Goal: Navigation & Orientation: Find specific page/section

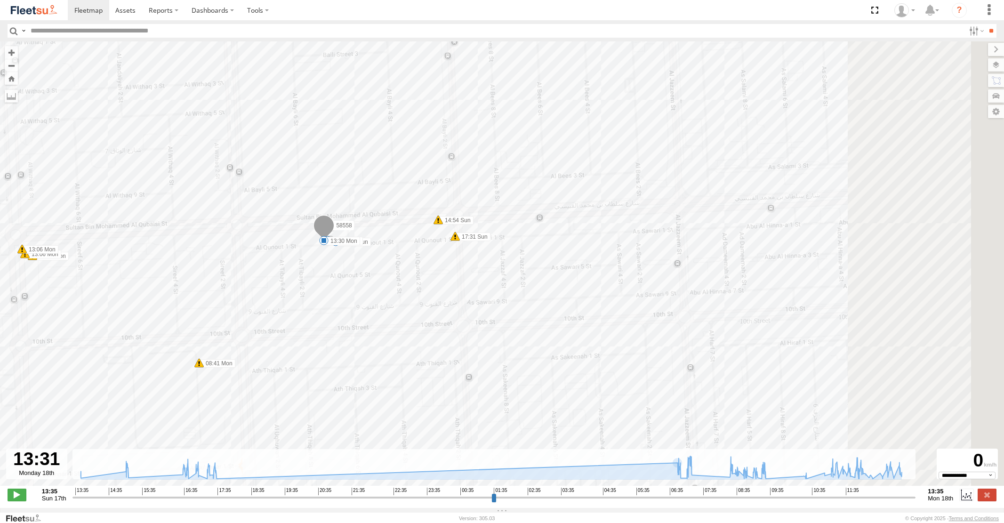
select select "**********"
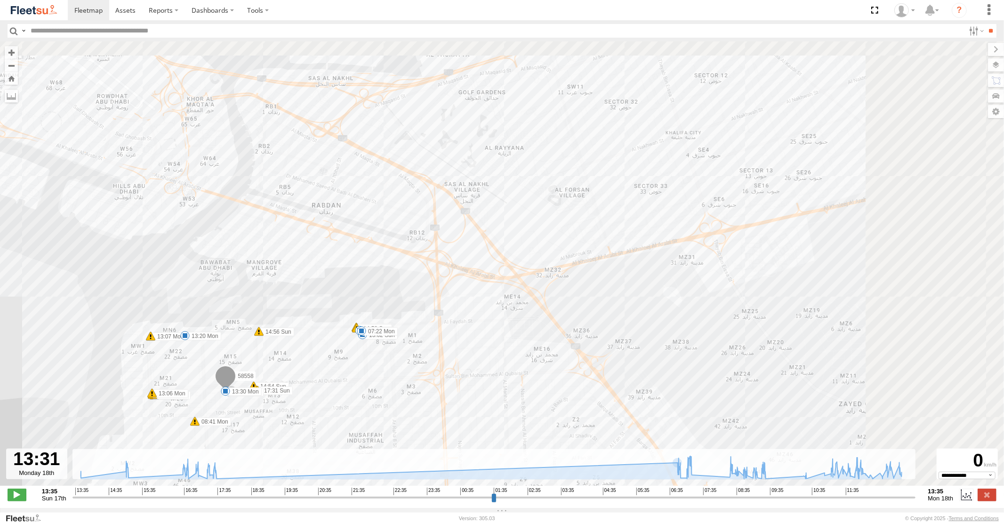
drag, startPoint x: 617, startPoint y: 259, endPoint x: 410, endPoint y: 373, distance: 236.4
click at [410, 373] on div "58558 13:40 Sun 14:54 Sun 14:56 Sun 14:58 Sun 14:58 Sun 15:02 Sun 16:48 Sun 17:…" at bounding box center [502, 268] width 1004 height 454
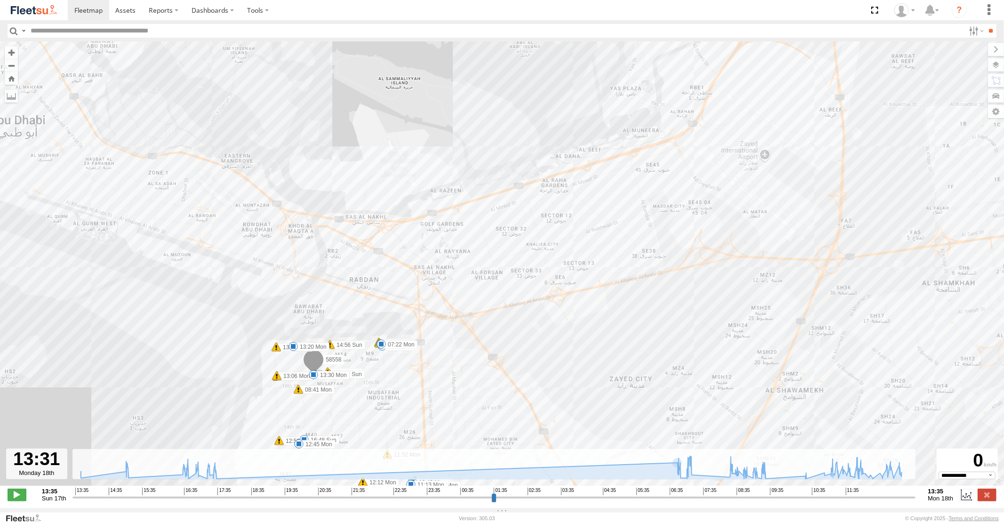
drag, startPoint x: 596, startPoint y: 195, endPoint x: 568, endPoint y: 284, distance: 93.9
click at [568, 284] on div "58558 13:40 Sun 14:54 Sun 14:56 Sun 14:58 Sun 14:58 Sun 15:02 Sun 16:48 Sun 17:…" at bounding box center [502, 268] width 1004 height 454
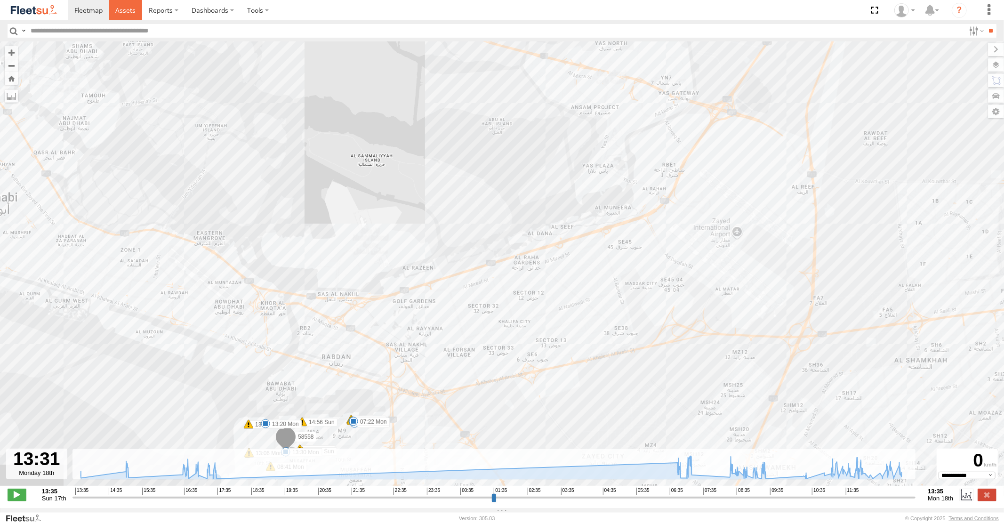
click at [114, 10] on link at bounding box center [125, 10] width 33 height 20
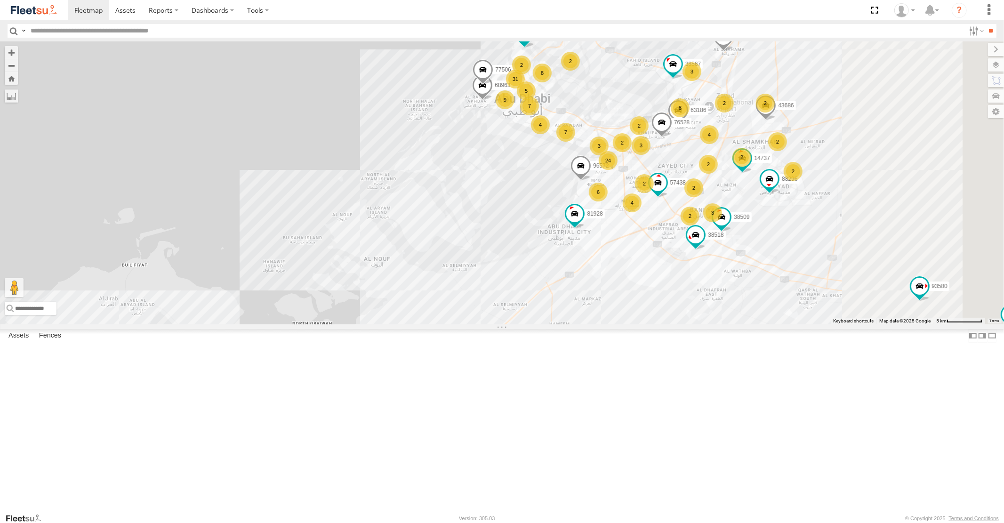
drag, startPoint x: 779, startPoint y: 235, endPoint x: 721, endPoint y: 312, distance: 96.1
click at [722, 312] on div "16884/T 93598 93588 87841 98735 93660 59002 40417 88129 93586-auh 93671 93580 6…" at bounding box center [502, 182] width 1004 height 282
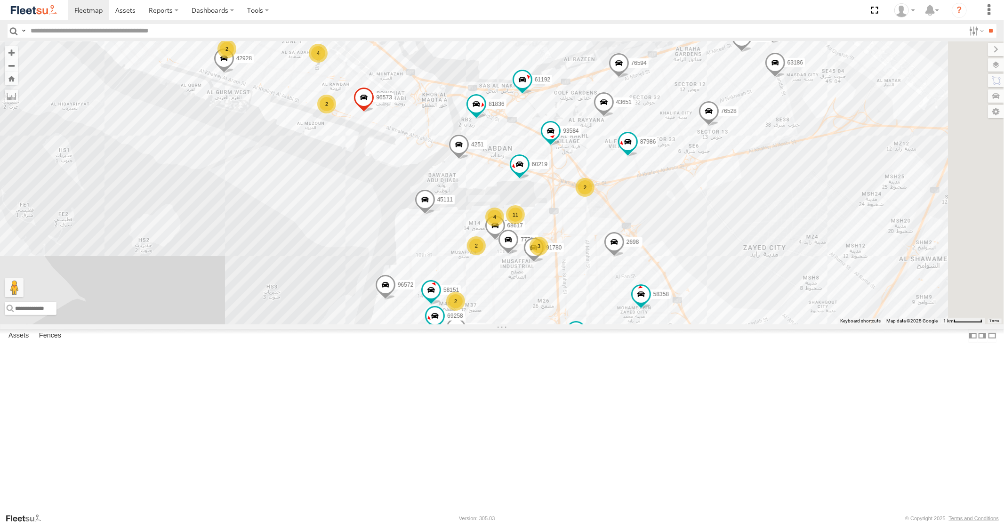
drag, startPoint x: 700, startPoint y: 261, endPoint x: 596, endPoint y: 330, distance: 125.3
click at [504, 226] on div "4" at bounding box center [494, 217] width 19 height 19
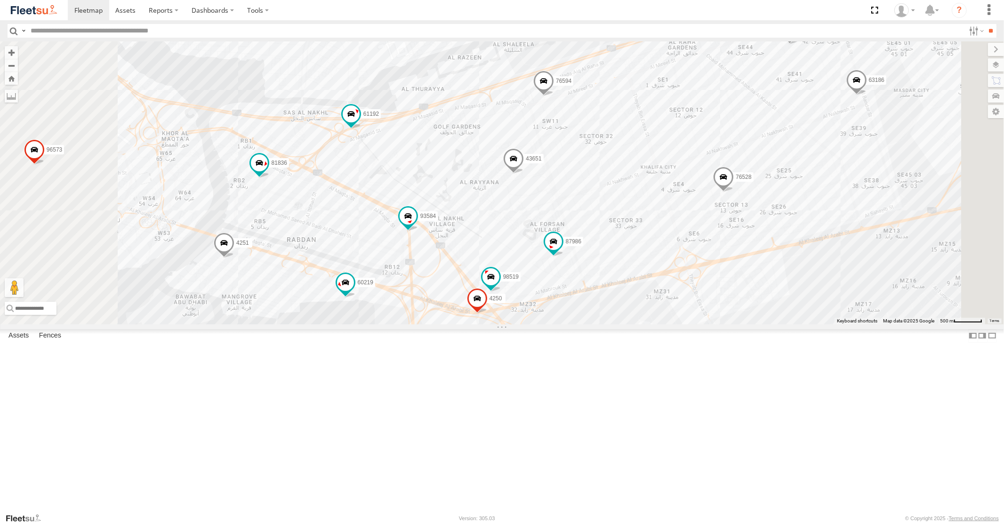
drag, startPoint x: 608, startPoint y: 229, endPoint x: 613, endPoint y: 331, distance: 101.8
click at [613, 324] on div "16884/T 93598 93588 87841 98735 93660 59002 40417 88129 93586-auh 93671 93580 6…" at bounding box center [502, 182] width 1004 height 282
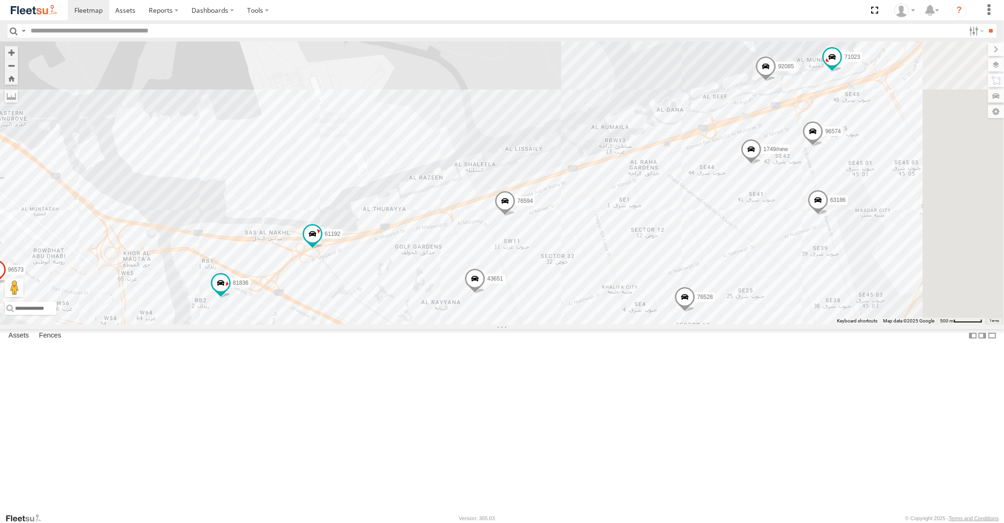
drag, startPoint x: 604, startPoint y: 245, endPoint x: 557, endPoint y: 322, distance: 91.1
click at [557, 322] on div "16884/T 93598 93588 87841 98735 93660 59002 40417 88129 93586-auh 93671 93580 6…" at bounding box center [502, 182] width 1004 height 282
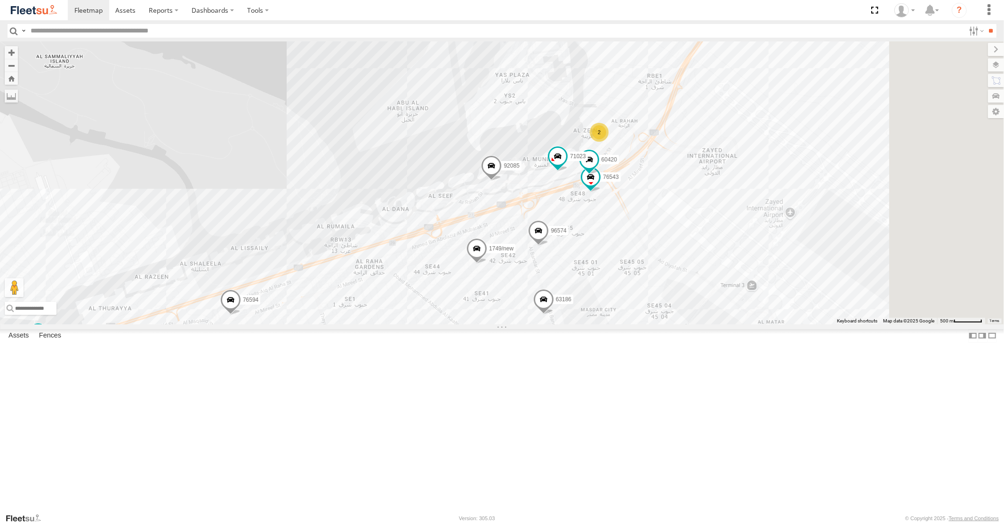
drag, startPoint x: 873, startPoint y: 205, endPoint x: 563, endPoint y: 270, distance: 317.0
click at [566, 289] on div "16884/T 93598 93588 87841 98735 93660 59002 40417 88129 93586-auh 93671 93580 6…" at bounding box center [502, 182] width 1004 height 282
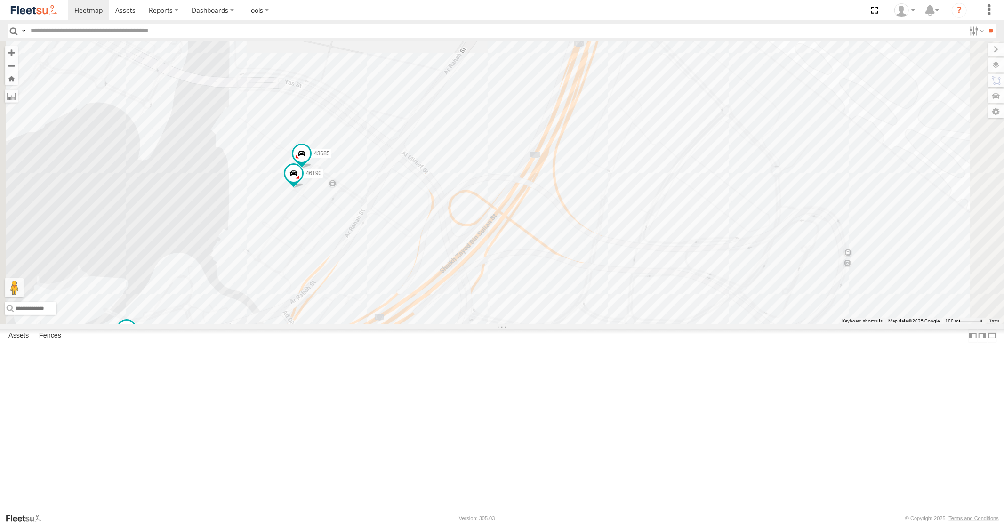
drag, startPoint x: 424, startPoint y: 295, endPoint x: 510, endPoint y: 259, distance: 93.7
click at [504, 263] on div "16884/T 93598 93588 87841 98735 93660 59002 40417 88129 93586-auh 93671 93580 6…" at bounding box center [502, 182] width 1004 height 282
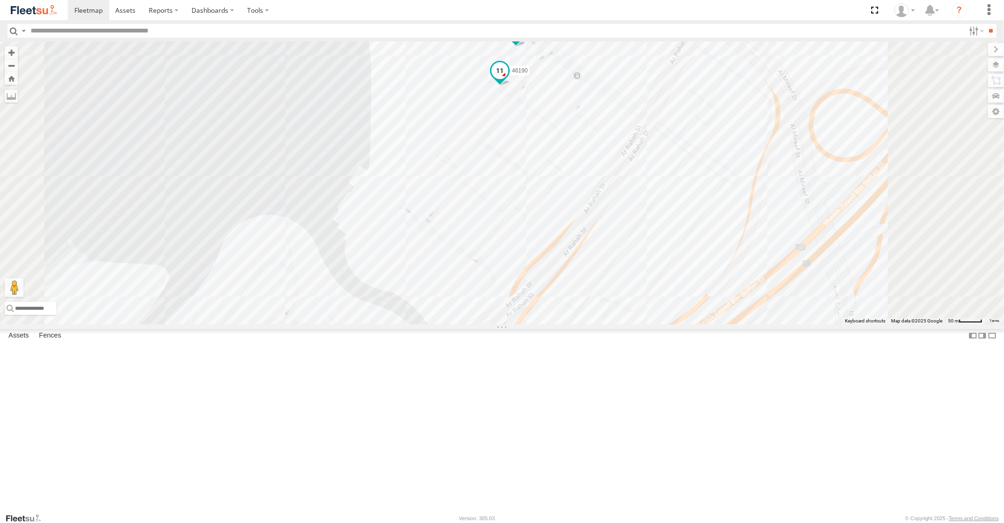
click at [508, 79] on span at bounding box center [499, 70] width 17 height 17
drag, startPoint x: 623, startPoint y: 203, endPoint x: 556, endPoint y: 263, distance: 90.4
click at [556, 263] on div "16884/T 93598 93588 87841 98735 93660 59002 40417 88129 93586-auh 93671 93580 6…" at bounding box center [502, 182] width 1004 height 282
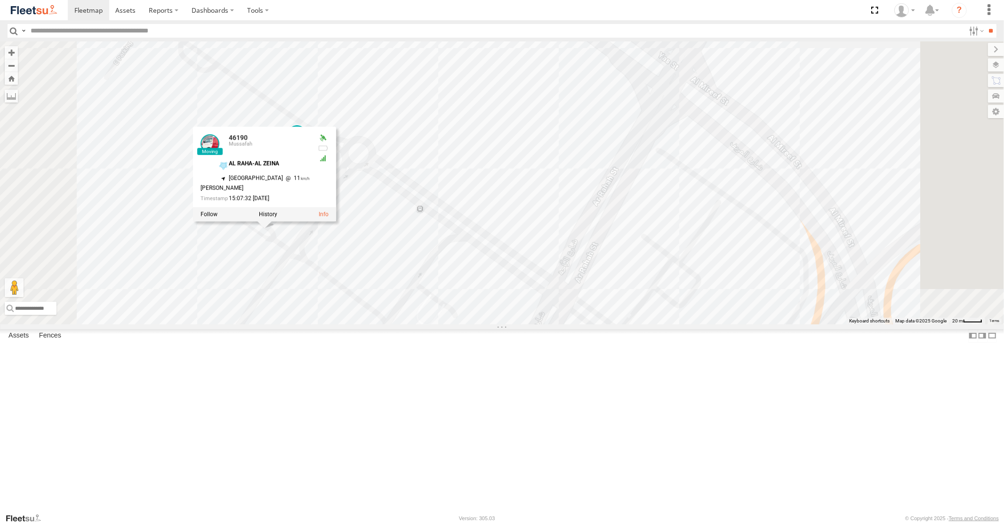
click at [463, 223] on div "16884/T 93598 93588 87841 98735 93660 59002 40417 88129 93586-auh 93671 93580 6…" at bounding box center [502, 182] width 1004 height 282
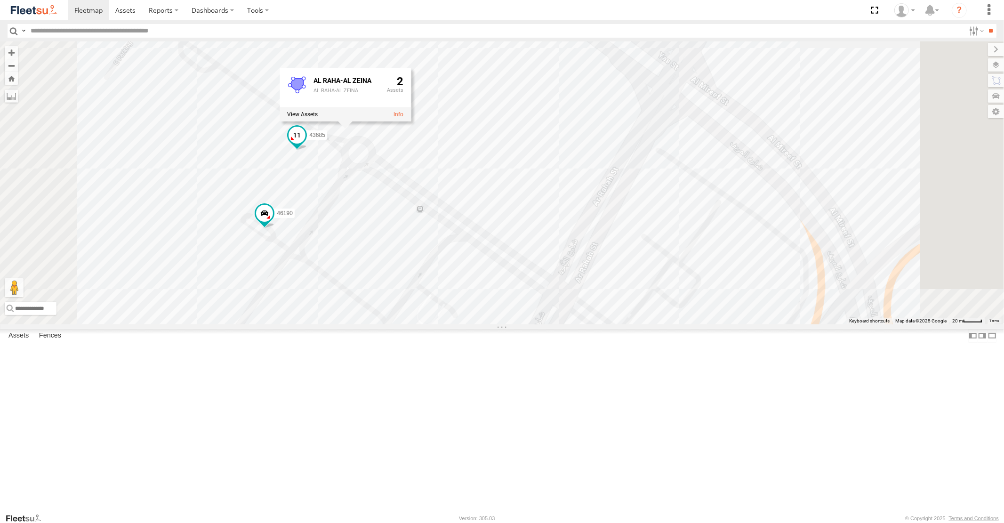
click at [306, 144] on span at bounding box center [297, 135] width 17 height 17
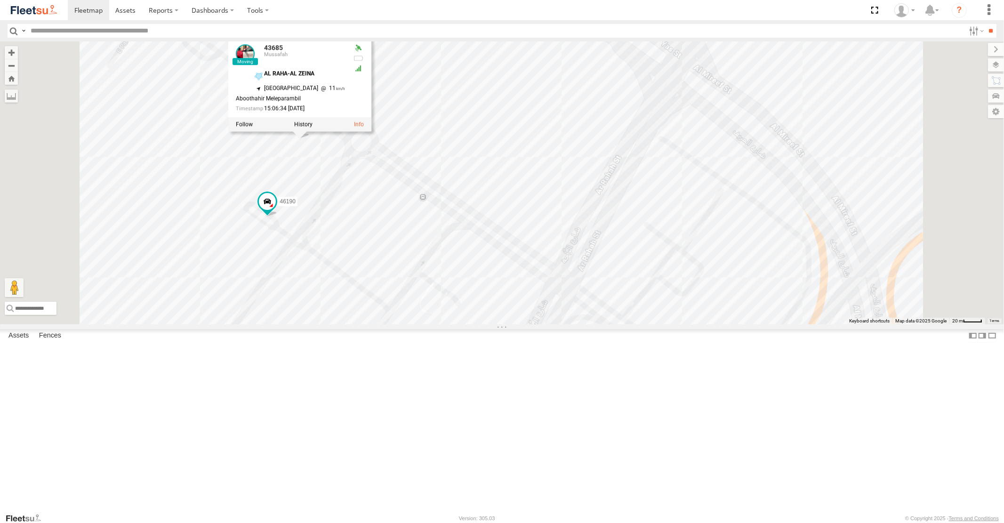
drag, startPoint x: 421, startPoint y: 289, endPoint x: 481, endPoint y: 224, distance: 87.9
click at [473, 239] on div "16884/T 93598 93588 87841 98735 93660 59002 40417 88129 93586-auh 93671 93580 6…" at bounding box center [502, 182] width 1004 height 282
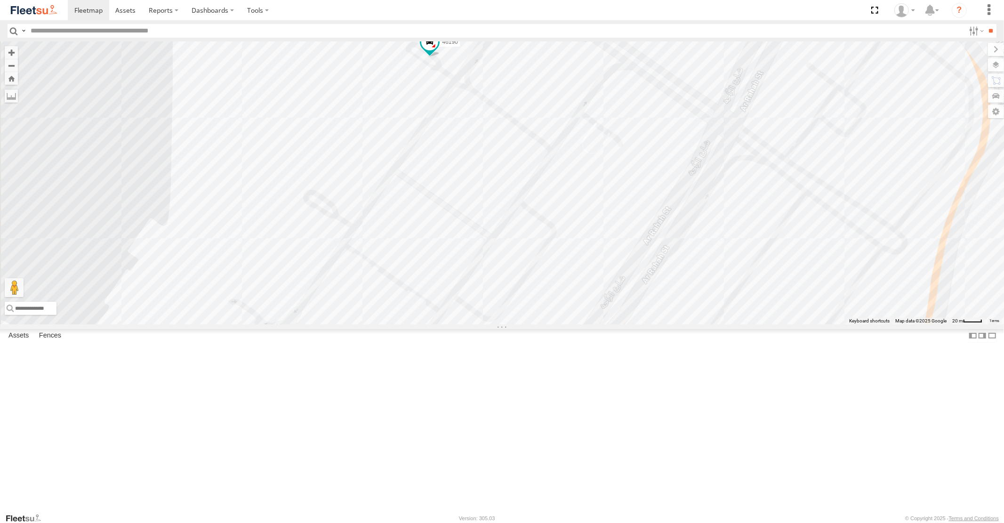
drag, startPoint x: 467, startPoint y: 345, endPoint x: 494, endPoint y: 304, distance: 49.0
click at [494, 304] on div "16884/T 93598 93588 87841 98735 93660 59002 40417 88129 93586-auh 93671 93580 6…" at bounding box center [502, 182] width 1004 height 282
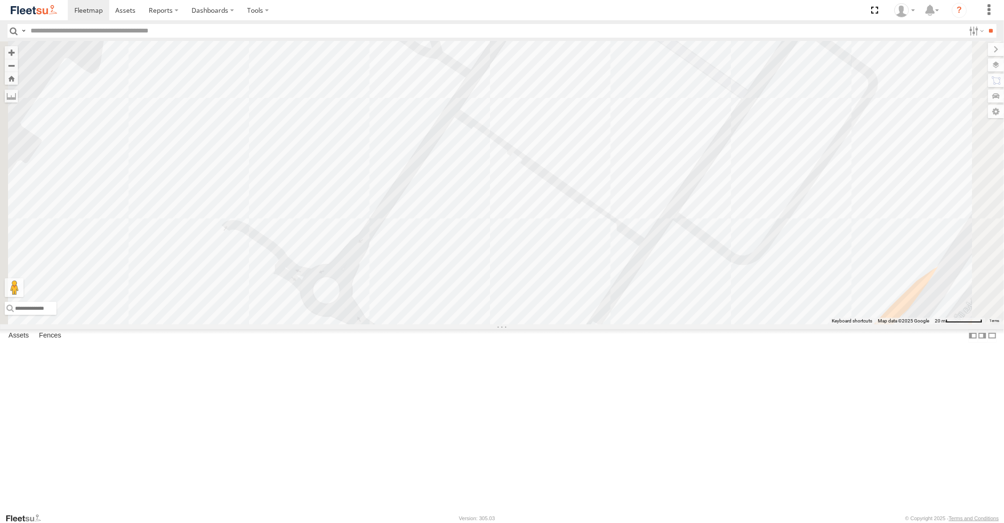
drag, startPoint x: 597, startPoint y: 284, endPoint x: 567, endPoint y: 370, distance: 90.4
click at [567, 324] on div "16884/T 93598 93588 87841 98735 93660 59002 40417 88129 93586-auh 93671 93580 6…" at bounding box center [502, 182] width 1004 height 282
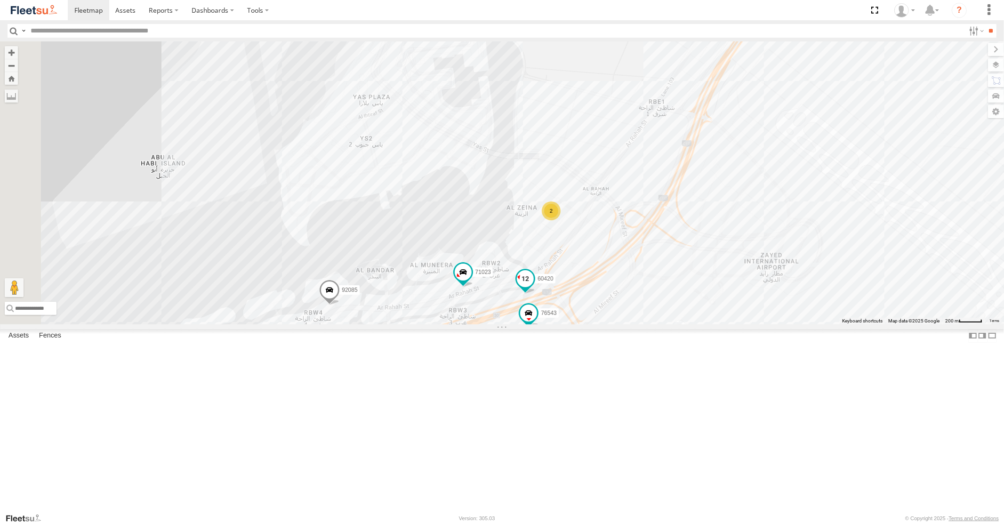
click at [534, 288] on span at bounding box center [525, 279] width 17 height 17
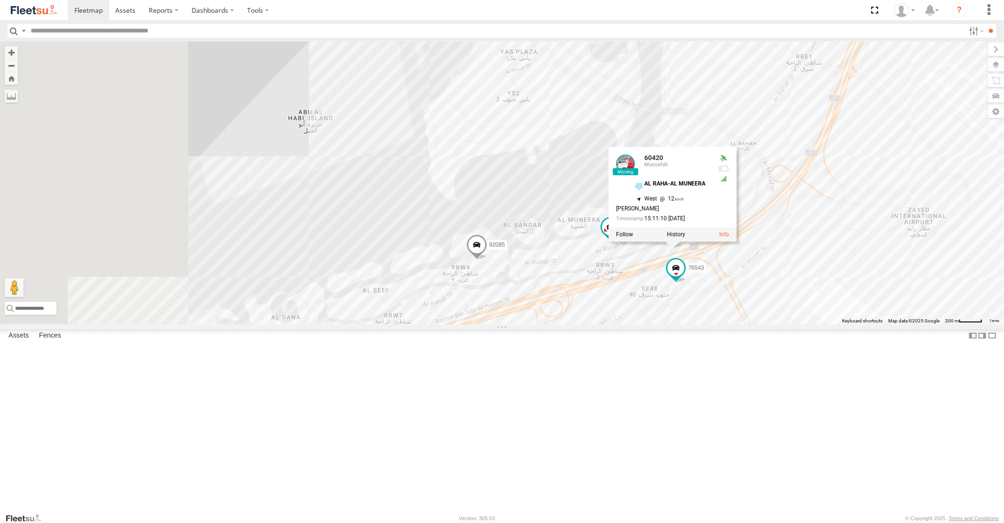
drag, startPoint x: 592, startPoint y: 415, endPoint x: 810, endPoint y: 344, distance: 229.1
click at [781, 324] on div "16884/T 93598 93588 87841 98735 93660 59002 40417 88129 93586-auh 93671 93580 6…" at bounding box center [502, 182] width 1004 height 282
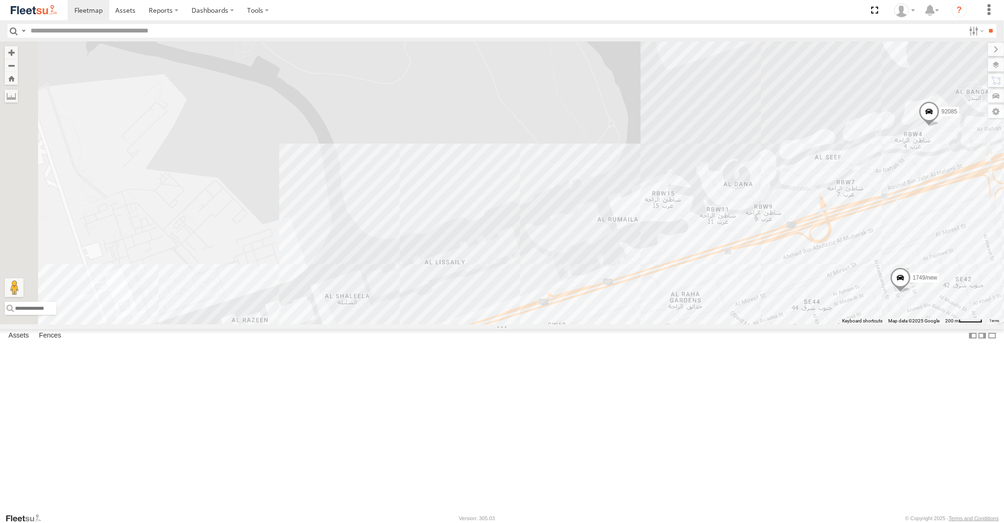
drag, startPoint x: 645, startPoint y: 392, endPoint x: 824, endPoint y: 299, distance: 201.3
click at [817, 309] on div "16884/T 93598 93588 87841 98735 93660 59002 40417 88129 93586-auh 93671 93580 6…" at bounding box center [502, 182] width 1004 height 282
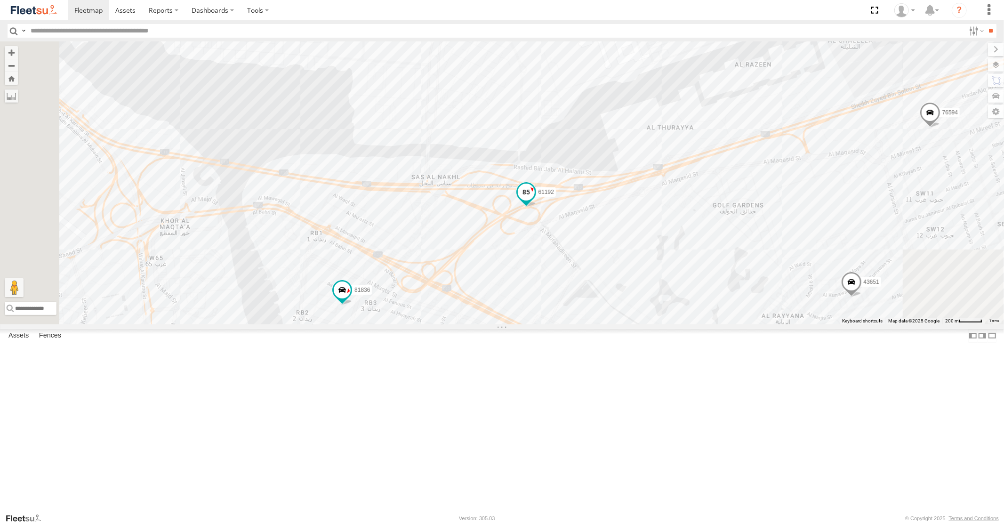
click at [534, 201] on span at bounding box center [525, 192] width 17 height 17
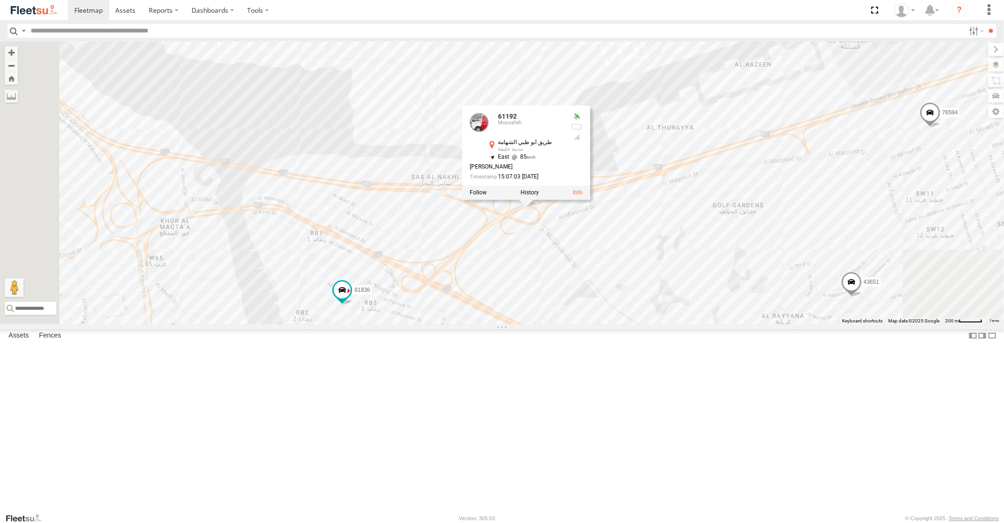
drag, startPoint x: 693, startPoint y: 405, endPoint x: 652, endPoint y: 338, distance: 78.3
click at [662, 324] on div "16884/T 93598 93588 87841 98735 93660 59002 40417 88129 93586-auh 93671 93580 6…" at bounding box center [502, 182] width 1004 height 282
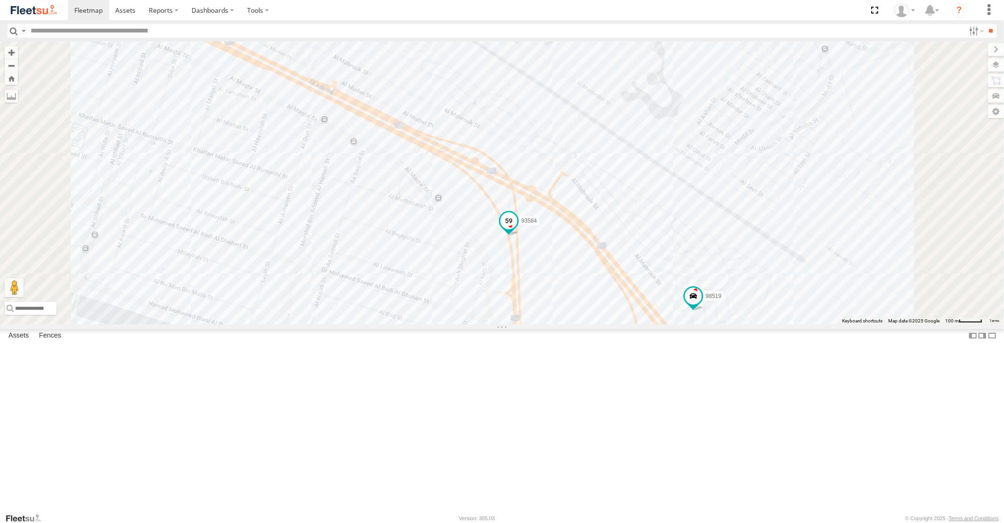
click at [519, 236] on span at bounding box center [509, 223] width 21 height 25
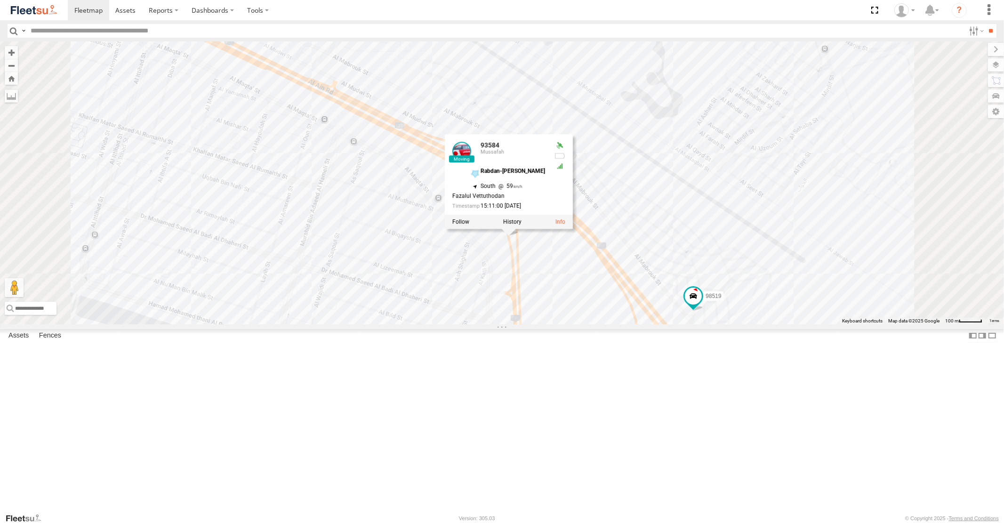
drag, startPoint x: 712, startPoint y: 371, endPoint x: 700, endPoint y: 250, distance: 121.7
click at [703, 271] on div "16884/T 93598 93588 87841 98735 93660 59002 40417 88129 93586-auh 93671 93580 6…" at bounding box center [502, 182] width 1004 height 282
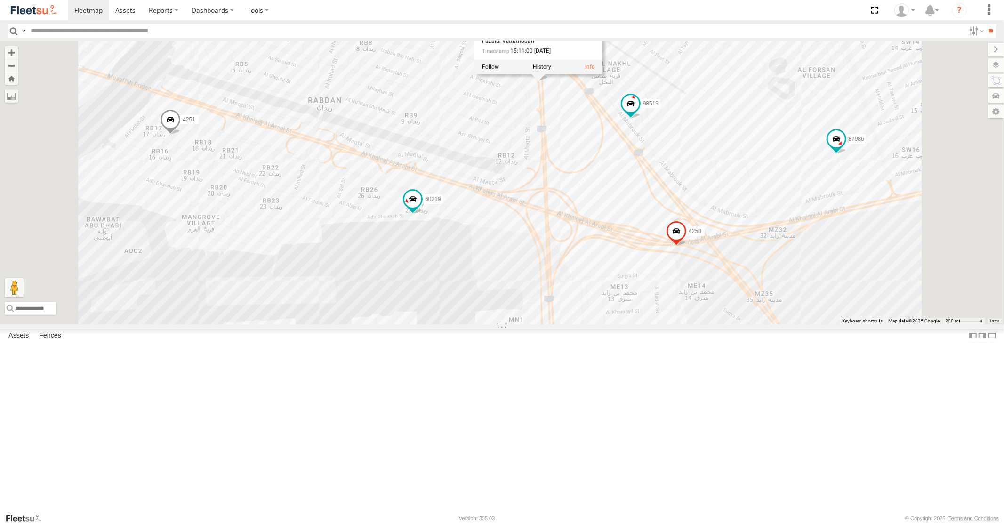
drag, startPoint x: 688, startPoint y: 390, endPoint x: 695, endPoint y: 290, distance: 100.5
click at [695, 303] on div "16884/T 93598 93588 87841 98735 93660 59002 40417 88129 93586-auh 93671 93580 6…" at bounding box center [502, 182] width 1004 height 282
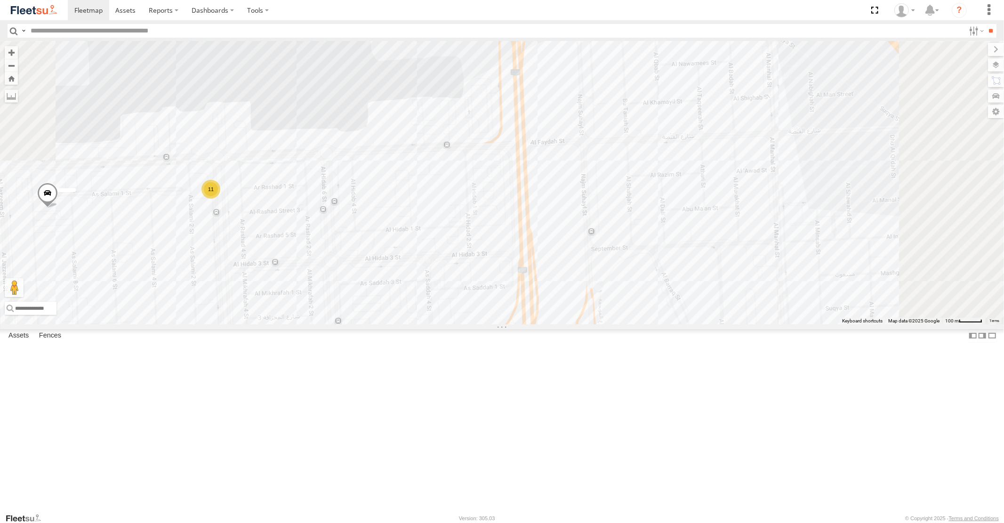
drag, startPoint x: 785, startPoint y: 387, endPoint x: 715, endPoint y: 428, distance: 81.5
click at [738, 324] on div "16884/T 93598 93588 87841 98735 93660 59002 40417 88129 93586-auh 93671 93580 6…" at bounding box center [502, 182] width 1004 height 282
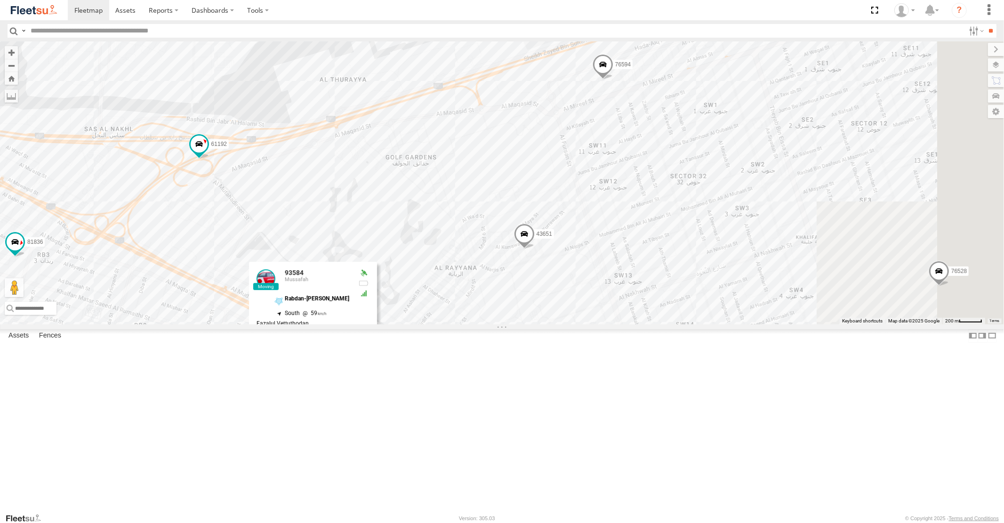
drag, startPoint x: 863, startPoint y: 239, endPoint x: 655, endPoint y: 482, distance: 319.9
click at [685, 324] on div "16884/T 93598 93588 87841 98735 93660 59002 40417 88129 93586-auh 93671 93580 6…" at bounding box center [502, 182] width 1004 height 282
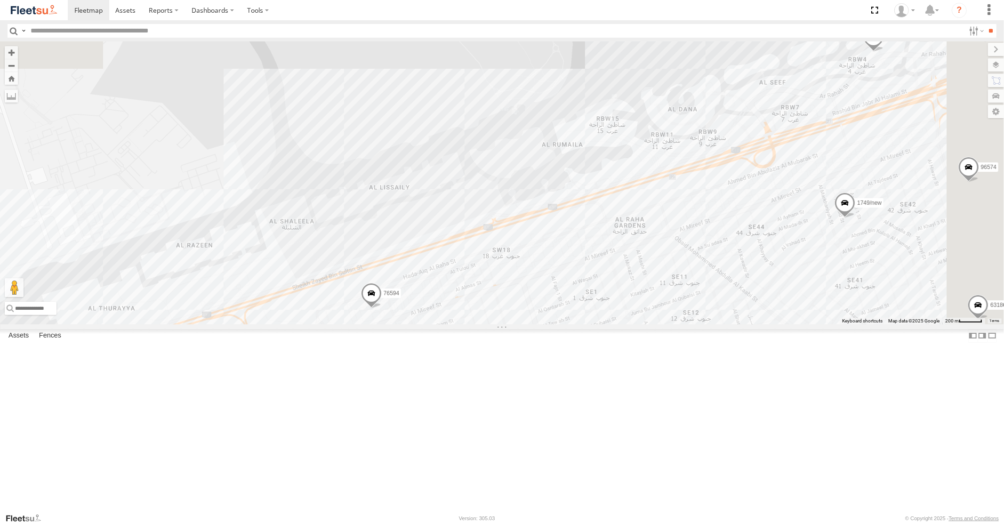
drag, startPoint x: 849, startPoint y: 376, endPoint x: 532, endPoint y: 436, distance: 322.1
click at [565, 324] on div "16884/T 93598 93588 87841 98735 93660 59002 40417 88129 93586-auh 93671 93580 6…" at bounding box center [502, 182] width 1004 height 282
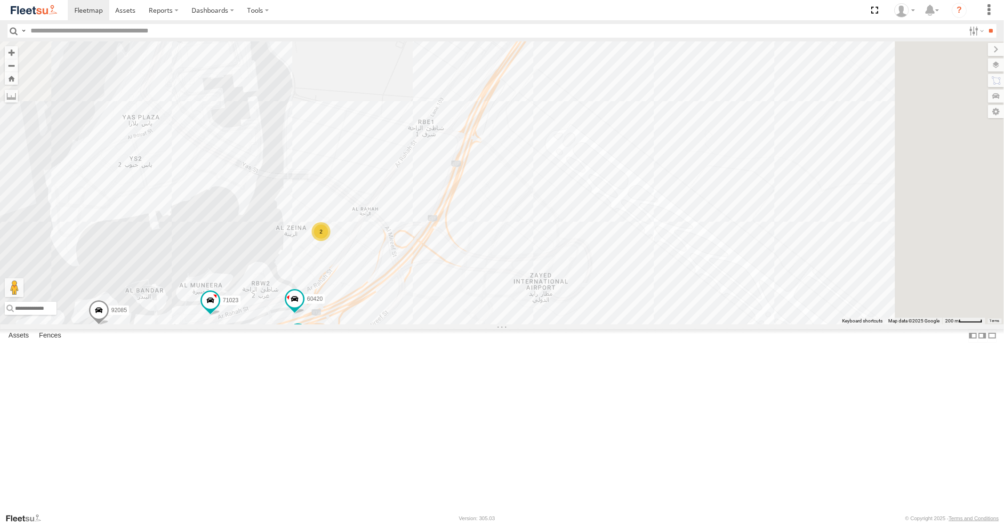
drag, startPoint x: 736, startPoint y: 290, endPoint x: 614, endPoint y: 477, distance: 223.3
click at [616, 324] on div "16884/T 93598 93588 87841 98735 93660 59002 40417 88129 93586-auh 93671 93580 6…" at bounding box center [502, 182] width 1004 height 282
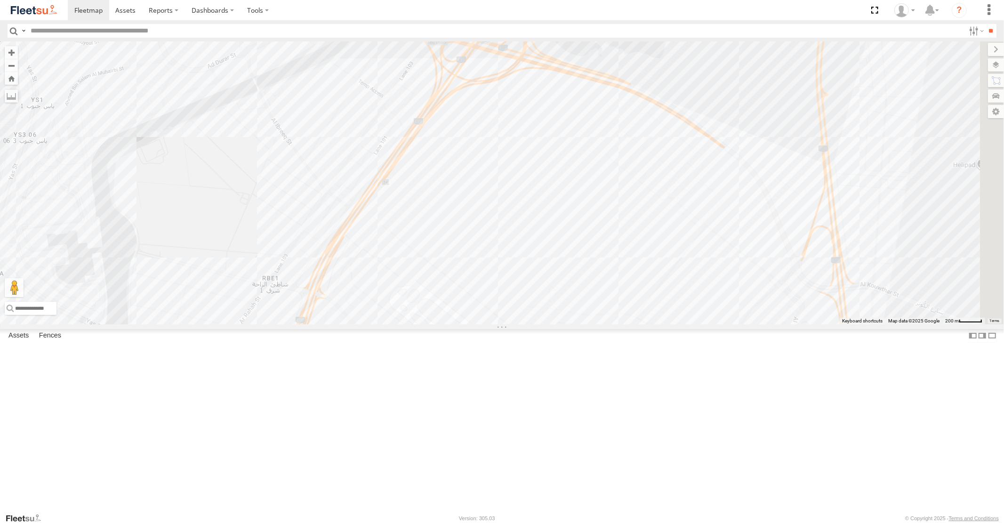
drag, startPoint x: 518, startPoint y: 455, endPoint x: 652, endPoint y: 283, distance: 217.4
click at [609, 324] on div "16884/T 93598 93588 87841 98735 93660 59002 40417 88129 93586-auh 93671 93580 6…" at bounding box center [502, 182] width 1004 height 282
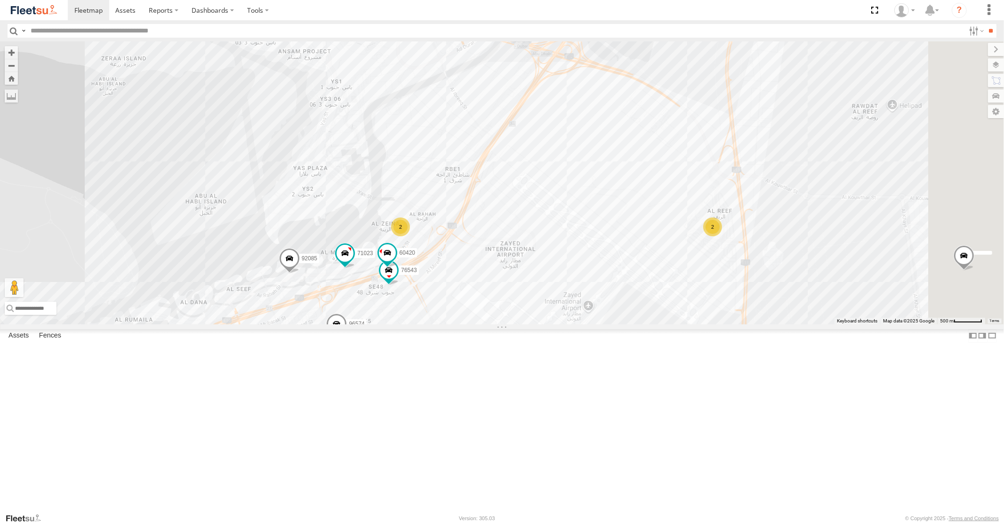
drag, startPoint x: 673, startPoint y: 331, endPoint x: 619, endPoint y: 388, distance: 78.9
click at [628, 324] on div "16884/T 93598 93588 87841 98735 93660 59002 40417 88129 93586-auh 93671 93580 6…" at bounding box center [502, 182] width 1004 height 282
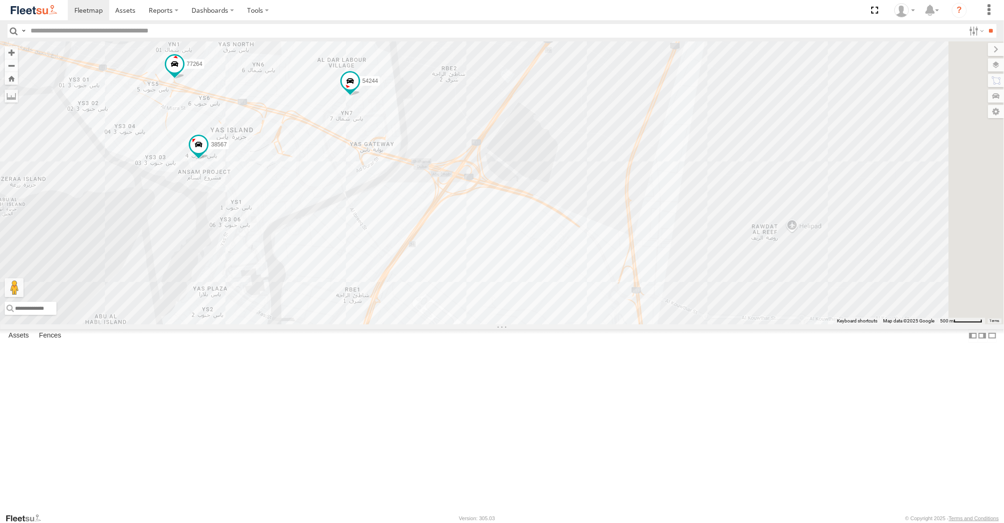
drag, startPoint x: 777, startPoint y: 185, endPoint x: 594, endPoint y: 458, distance: 328.1
click at [626, 324] on div "16884/T 93598 93588 87841 98735 93660 59002 40417 88129 93586-auh 93671 93580 6…" at bounding box center [502, 182] width 1004 height 282
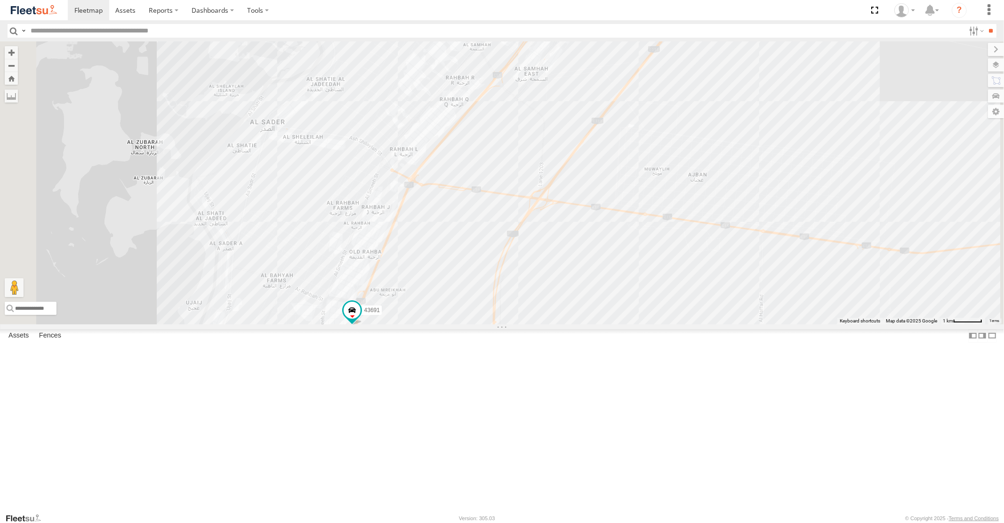
drag, startPoint x: 576, startPoint y: 314, endPoint x: 561, endPoint y: 494, distance: 181.0
click at [563, 324] on div "16884/T 93598 93588 87841 98735 93660 59002 40417 88129 93586-auh 93671 93580 6…" at bounding box center [502, 182] width 1004 height 282
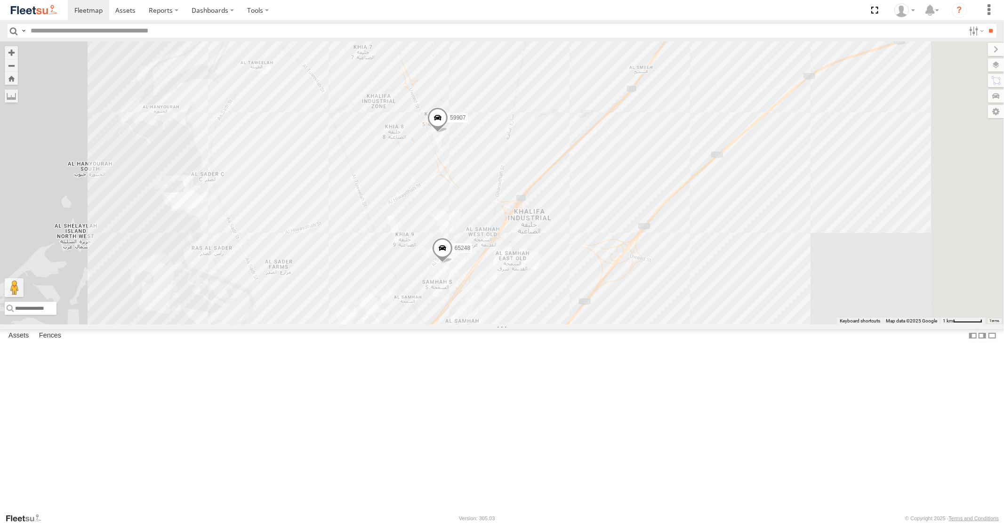
drag, startPoint x: 643, startPoint y: 283, endPoint x: 595, endPoint y: 420, distance: 145.6
click at [596, 324] on div "16884/T 93598 93588 87841 98735 93660 59002 40417 88129 93586-auh 93671 93580 6…" at bounding box center [502, 182] width 1004 height 282
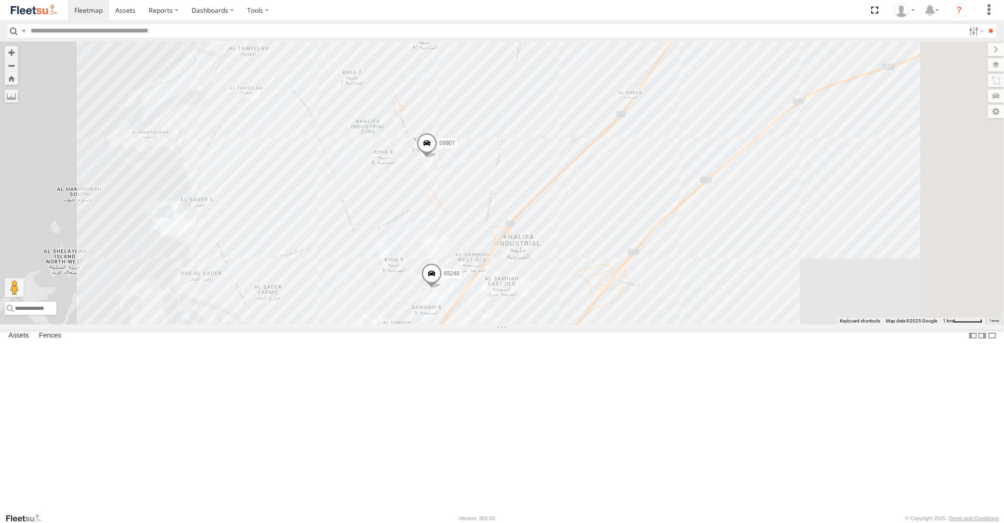
click at [437, 159] on span at bounding box center [427, 145] width 21 height 25
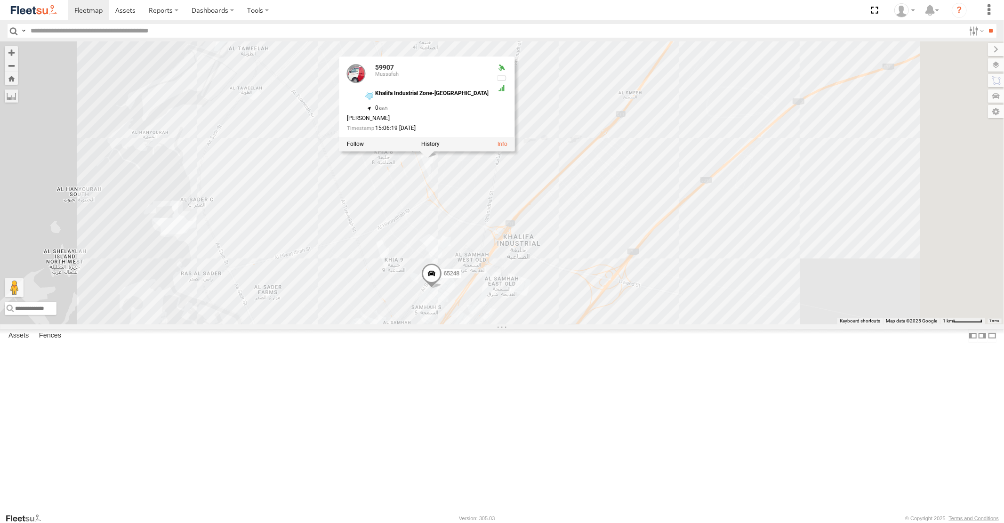
click at [442, 289] on span at bounding box center [431, 276] width 21 height 25
